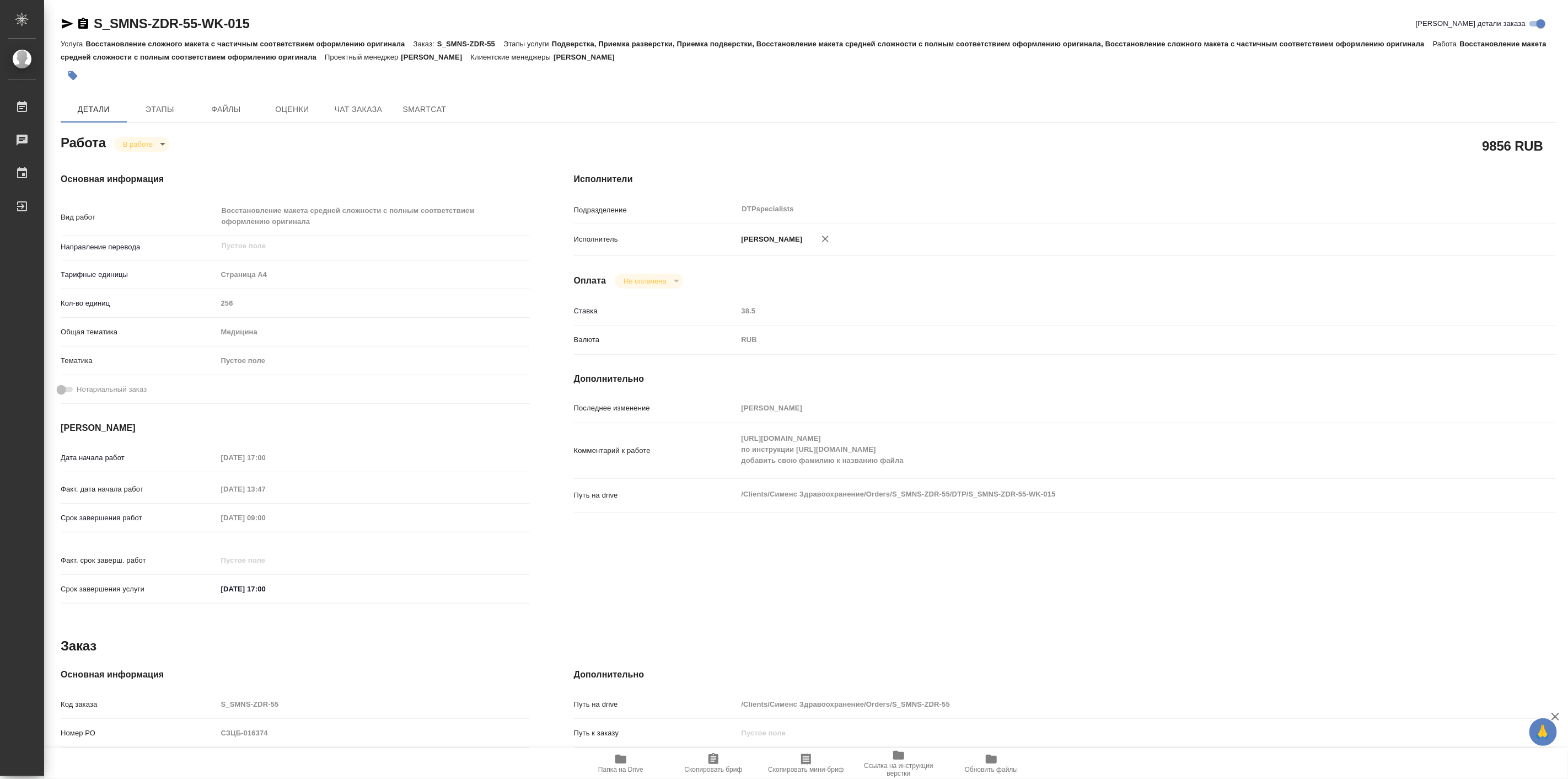
drag, startPoint x: 370, startPoint y: 149, endPoint x: 719, endPoint y: 151, distance: 349.0
click at [370, 149] on div "Работа В работе inProgress" at bounding box center [295, 141] width 469 height 20
click at [376, 152] on div "Основная информация Вид работ Восстановление макета средней сложности с полным …" at bounding box center [295, 391] width 513 height 482
click at [230, 156] on div "Основная информация Вид работ Восстановление макета средней сложности с полным …" at bounding box center [295, 391] width 513 height 482
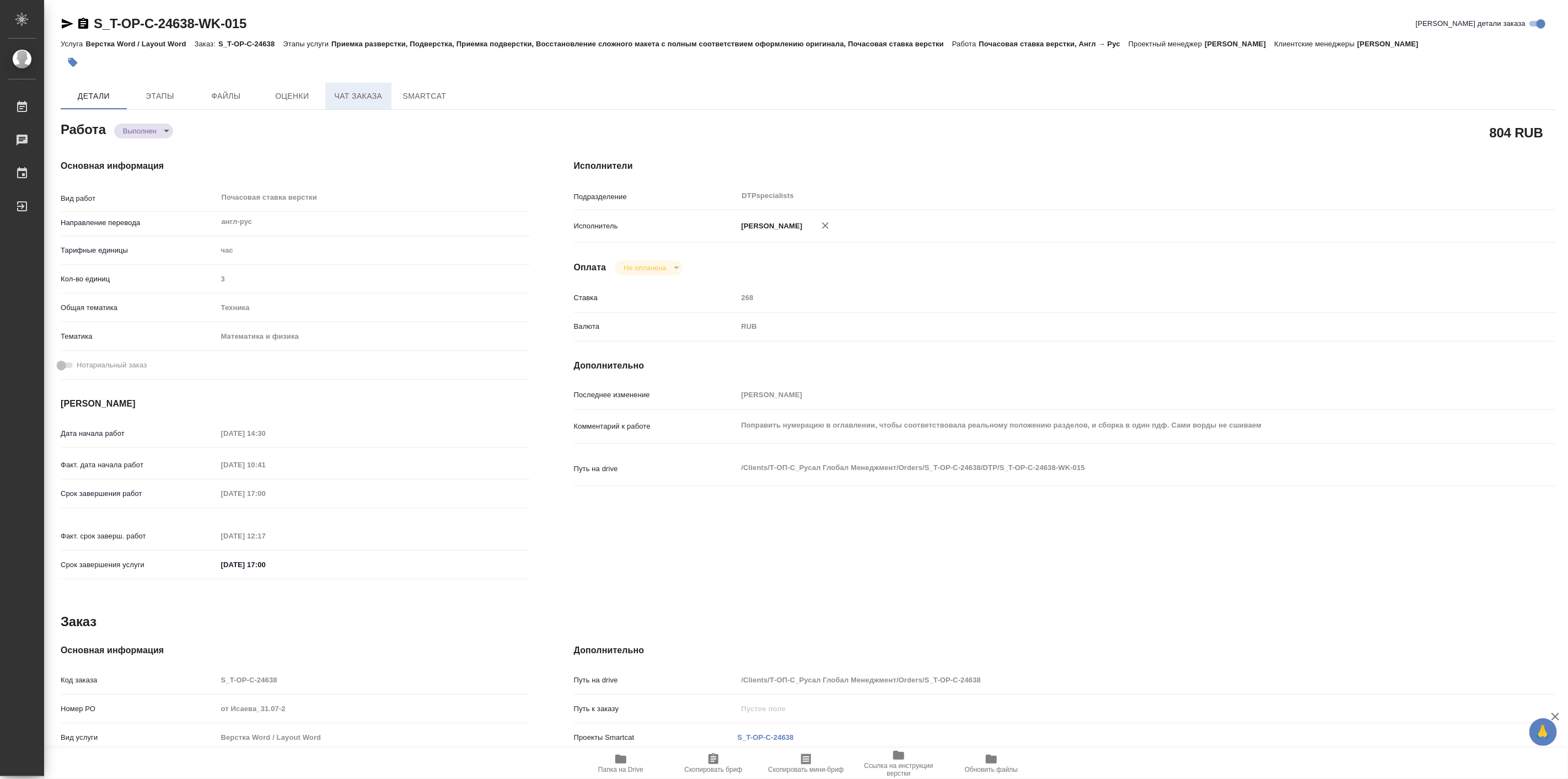
drag, startPoint x: 0, startPoint y: 0, endPoint x: 351, endPoint y: 94, distance: 363.4
click at [351, 94] on span "Чат заказа" at bounding box center [358, 96] width 53 height 14
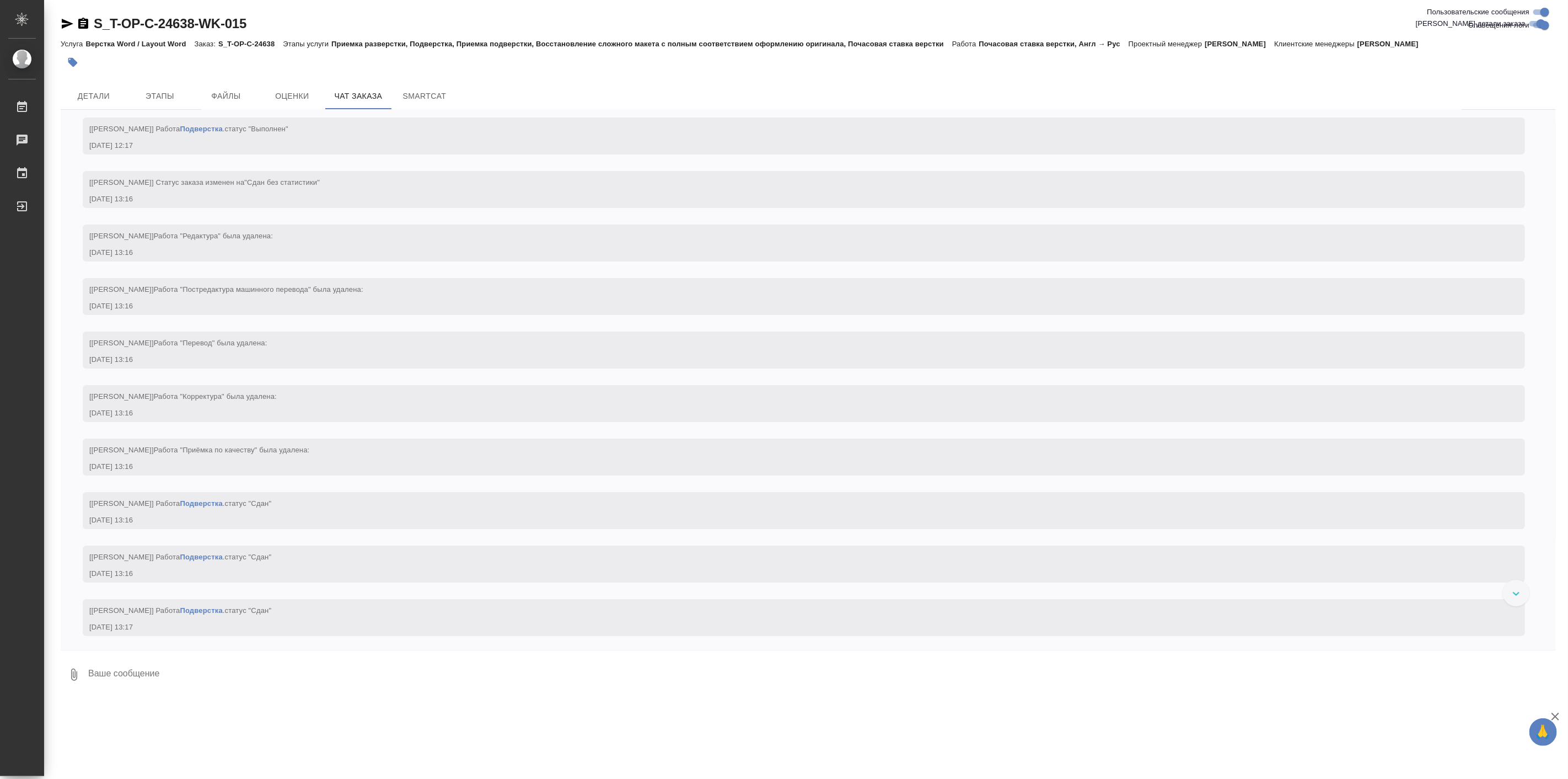
scroll to position [6993, 0]
click at [73, 94] on span "Детали" at bounding box center [94, 96] width 53 height 14
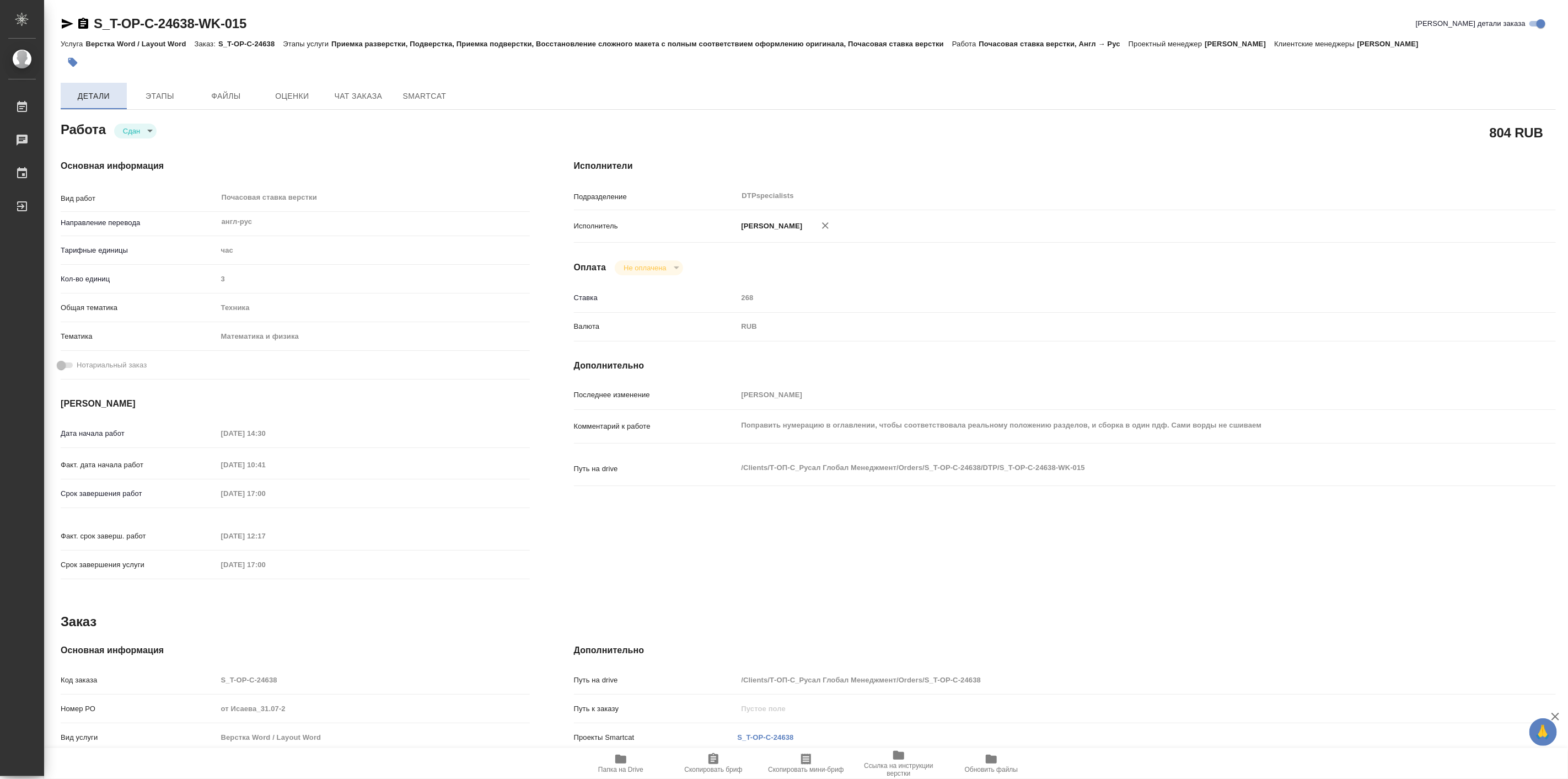
type textarea "x"
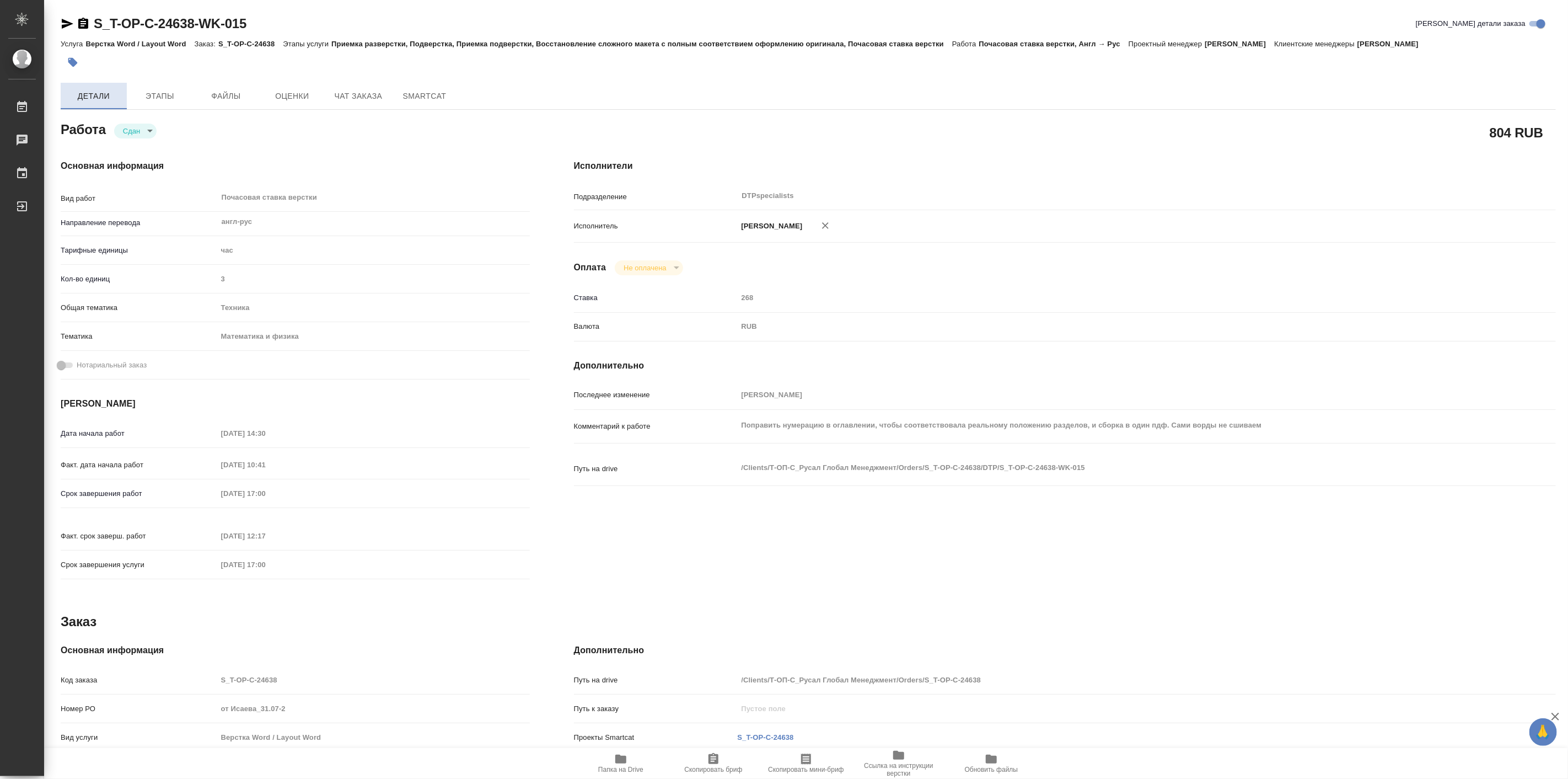
type textarea "x"
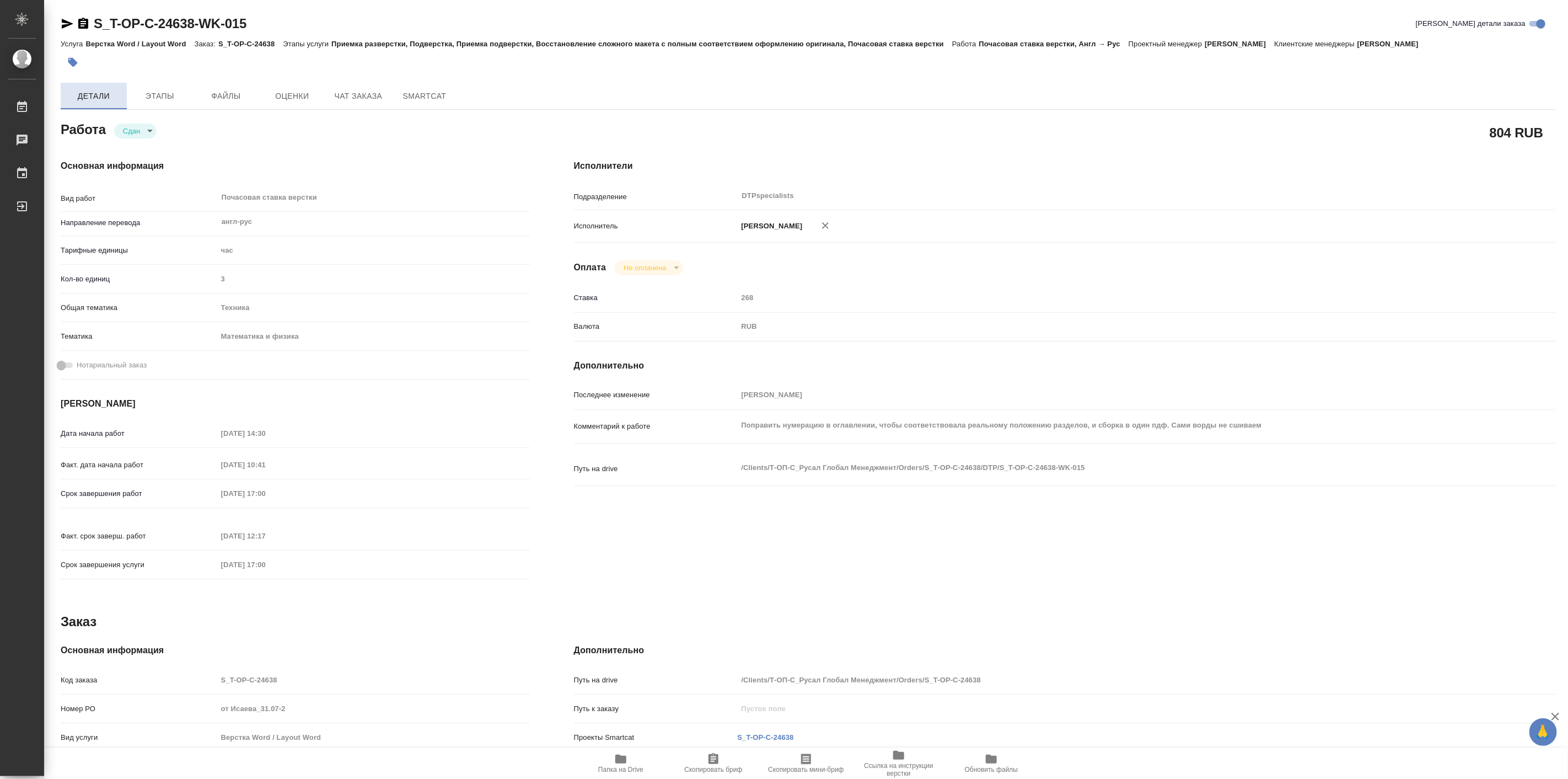
type textarea "x"
